Goal: Task Accomplishment & Management: Manage account settings

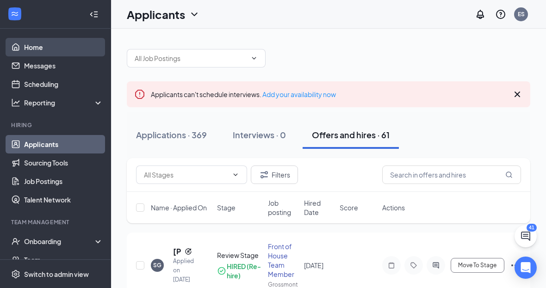
click at [68, 48] on link "Home" at bounding box center [63, 47] width 79 height 19
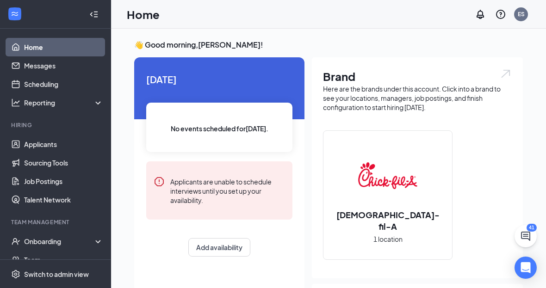
click at [221, 260] on div "[DATE] No events scheduled for [DATE] . Applicants are unable to schedule inter…" at bounding box center [219, 164] width 170 height 214
click at [222, 252] on button "Add availability" at bounding box center [219, 247] width 62 height 19
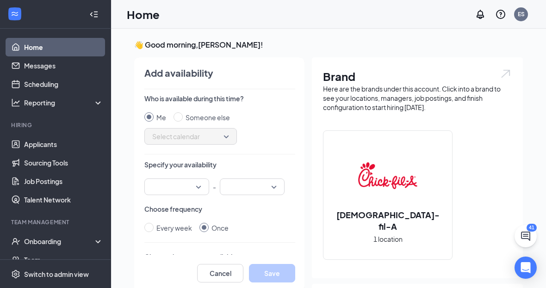
scroll to position [16, 0]
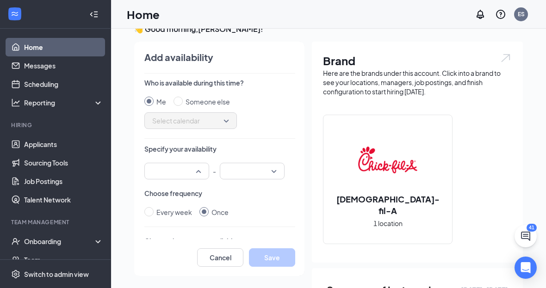
click at [188, 174] on input "search" at bounding box center [173, 171] width 47 height 16
click at [181, 218] on span "01:30 PM" at bounding box center [177, 217] width 50 height 10
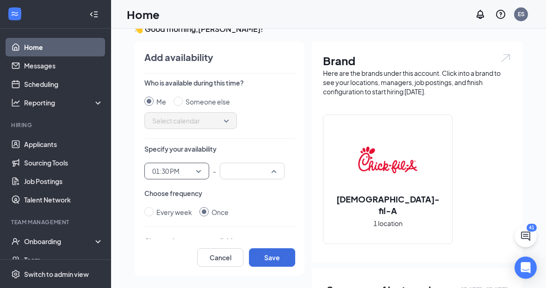
click at [269, 172] on input "search" at bounding box center [248, 171] width 47 height 16
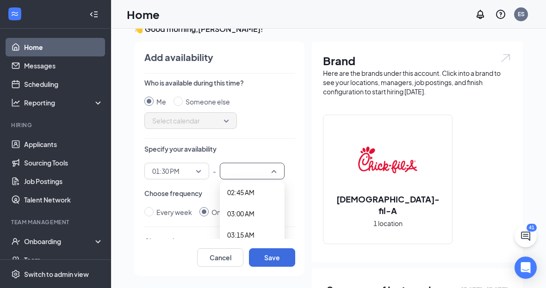
scroll to position [237, 0]
click at [194, 171] on span "01:30 PM" at bounding box center [176, 171] width 49 height 14
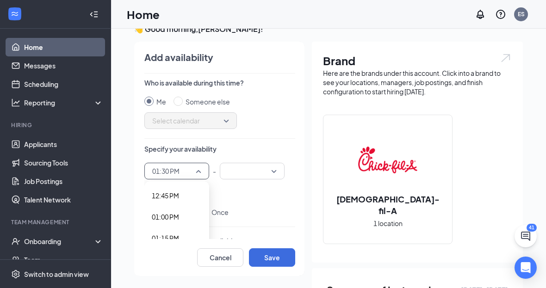
scroll to position [1077, 0]
click at [169, 227] on span "01:00 PM" at bounding box center [165, 226] width 27 height 10
click at [269, 175] on input "search" at bounding box center [248, 171] width 47 height 16
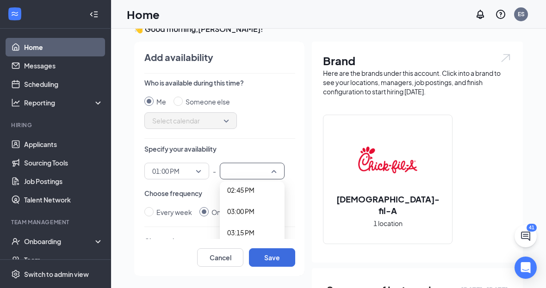
scroll to position [1260, 0]
click at [242, 219] on div "03:00 PM" at bounding box center [252, 213] width 65 height 21
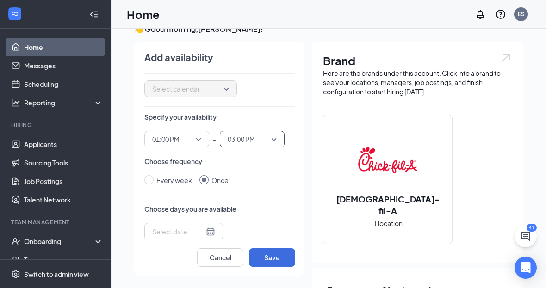
click at [199, 235] on div at bounding box center [183, 232] width 63 height 10
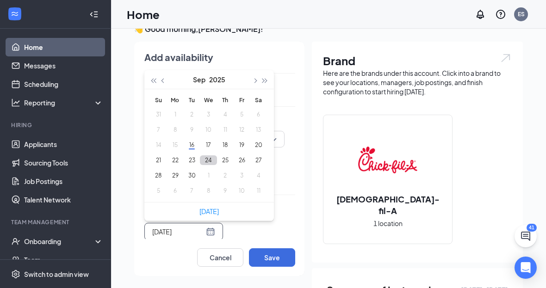
type input "[DATE]"
click at [226, 147] on button "18" at bounding box center [225, 145] width 17 height 10
type input "[DATE]"
click at [261, 277] on div "Thu Sep [DATE] Mo Tu We Th Fr Sa 31 1 2 3 4 5 6 7 8 9 10 11 12 13 14 15 16 17 1…" at bounding box center [219, 251] width 151 height 56
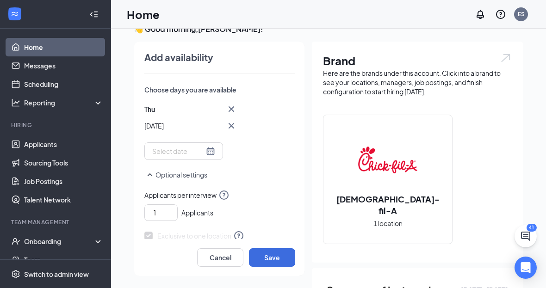
scroll to position [149, 0]
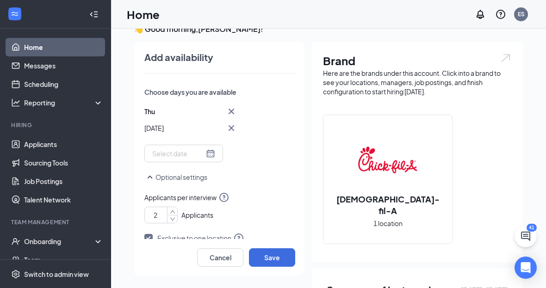
drag, startPoint x: 171, startPoint y: 212, endPoint x: 222, endPoint y: 212, distance: 50.5
click at [171, 212] on icon "up" at bounding box center [173, 212] width 6 height 6
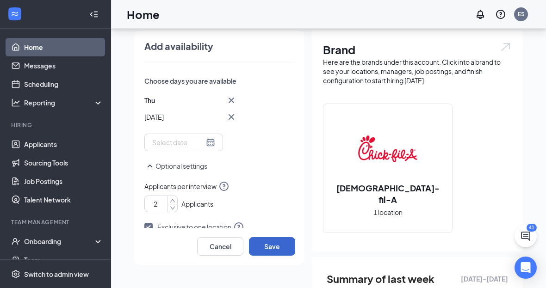
click at [281, 256] on button "Save" at bounding box center [272, 247] width 46 height 19
type input "1"
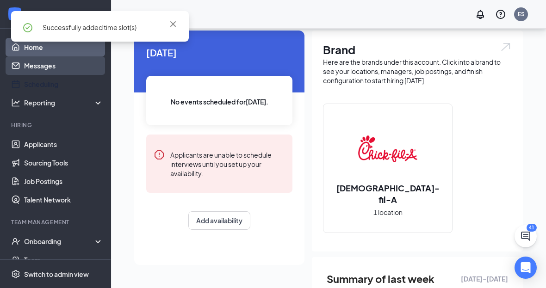
drag, startPoint x: 44, startPoint y: 81, endPoint x: 44, endPoint y: 67, distance: 13.9
click at [44, 81] on link "Scheduling" at bounding box center [63, 84] width 79 height 19
